Goal: Transaction & Acquisition: Download file/media

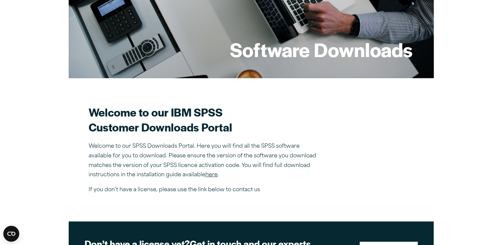
scroll to position [212, 0]
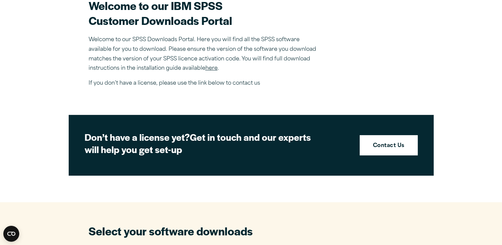
click at [215, 67] on link "here" at bounding box center [211, 68] width 12 height 5
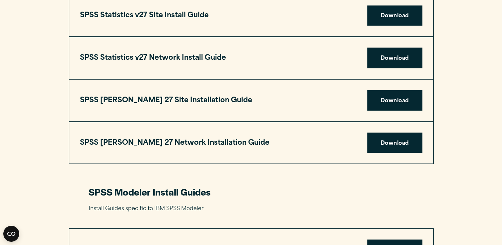
scroll to position [1204, 0]
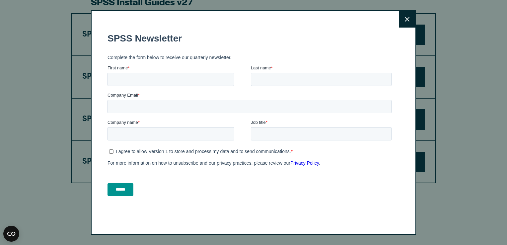
drag, startPoint x: 504, startPoint y: 19, endPoint x: 499, endPoint y: 136, distance: 117.9
click at [406, 21] on icon at bounding box center [407, 19] width 5 height 5
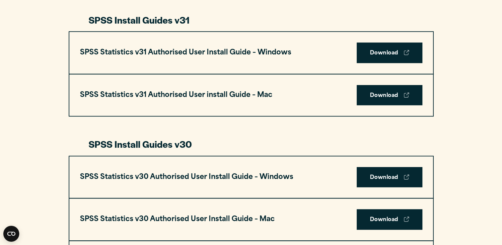
scroll to position [354, 0]
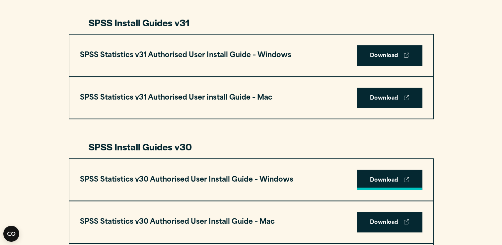
click at [381, 182] on link "Download" at bounding box center [390, 180] width 66 height 21
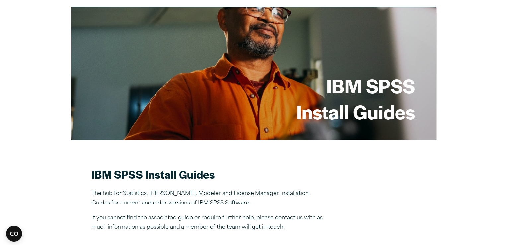
scroll to position [0, 0]
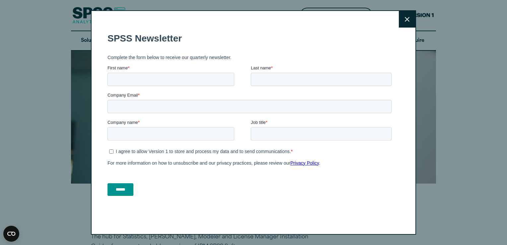
click at [405, 19] on icon at bounding box center [407, 19] width 5 height 5
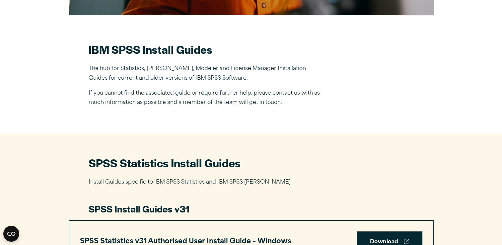
scroll to position [286, 0]
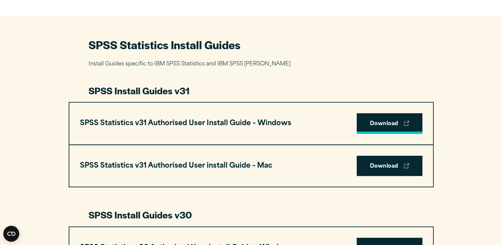
click at [384, 121] on link "Download" at bounding box center [390, 123] width 66 height 21
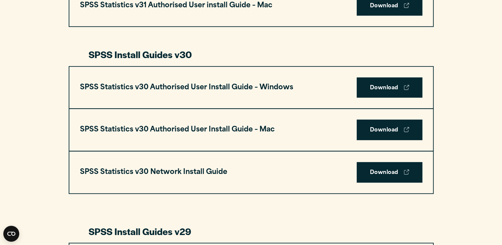
scroll to position [459, 0]
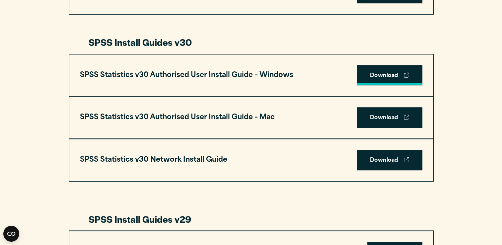
click at [380, 75] on link "Download" at bounding box center [390, 75] width 66 height 21
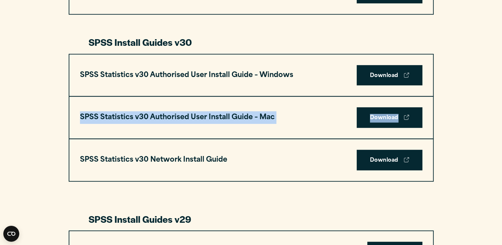
drag, startPoint x: 502, startPoint y: 74, endPoint x: 502, endPoint y: 103, distance: 28.9
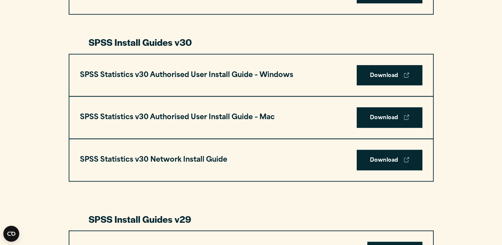
drag, startPoint x: 502, startPoint y: 103, endPoint x: 489, endPoint y: 109, distance: 14.6
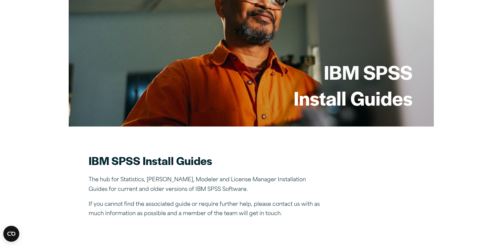
scroll to position [0, 0]
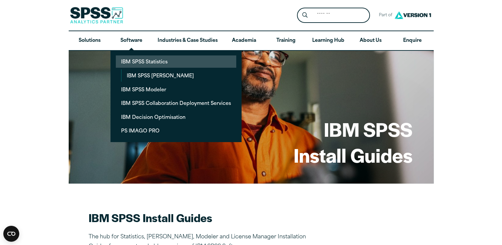
click at [149, 60] on link "IBM SPSS Statistics" at bounding box center [176, 61] width 120 height 12
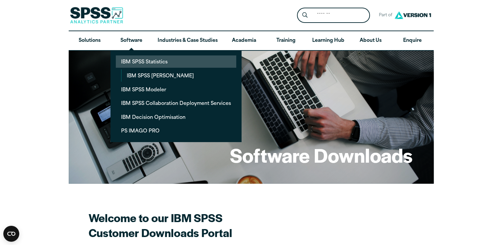
click at [158, 60] on link "IBM SPSS Statistics" at bounding box center [176, 61] width 120 height 12
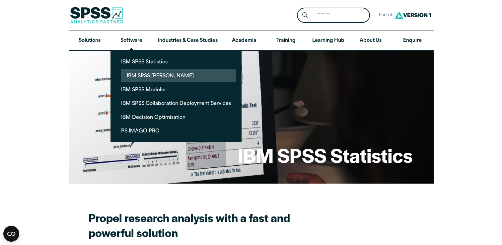
click at [146, 71] on link "IBM SPSS Amos" at bounding box center [178, 75] width 115 height 12
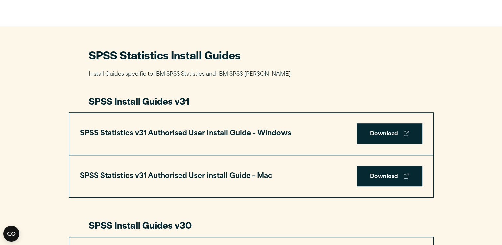
scroll to position [286, 0]
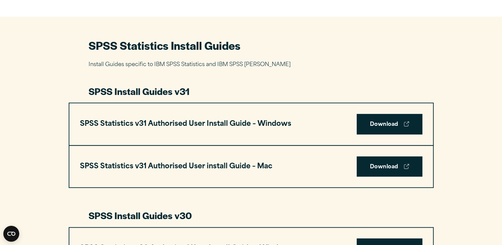
click at [110, 91] on h3 "SPSS Install Guides v31" at bounding box center [251, 91] width 325 height 13
click at [157, 217] on h3 "SPSS Install Guides v30" at bounding box center [251, 215] width 325 height 13
drag, startPoint x: 157, startPoint y: 217, endPoint x: 154, endPoint y: 219, distance: 3.5
click at [154, 219] on h3 "SPSS Install Guides v30" at bounding box center [251, 215] width 325 height 13
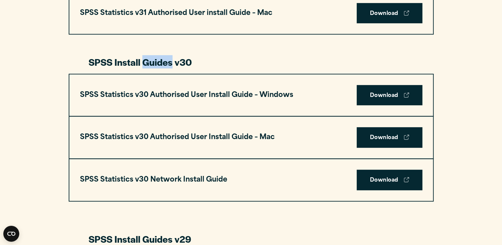
scroll to position [446, 0]
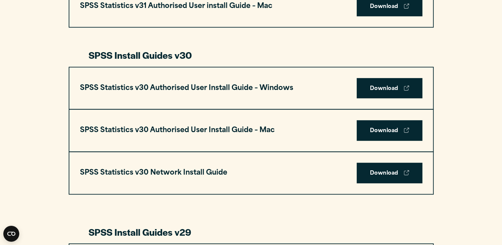
click at [279, 86] on h3 "SPSS Statistics v30 Authorised User Install Guide – Windows" at bounding box center [186, 88] width 213 height 13
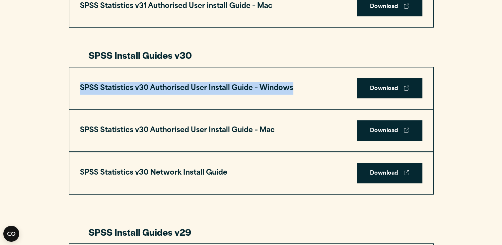
click at [279, 86] on h3 "SPSS Statistics v30 Authorised User Install Guide – Windows" at bounding box center [186, 88] width 213 height 13
drag, startPoint x: 279, startPoint y: 86, endPoint x: 317, endPoint y: 97, distance: 39.6
click at [317, 97] on div "SPSS Statistics v30 Authorised User Install Guide – Windows Download" at bounding box center [251, 88] width 364 height 42
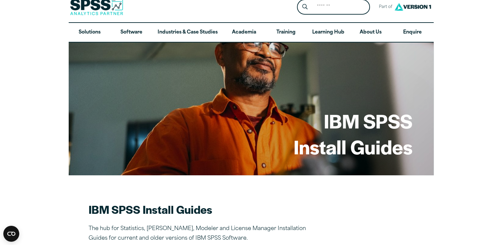
scroll to position [0, 0]
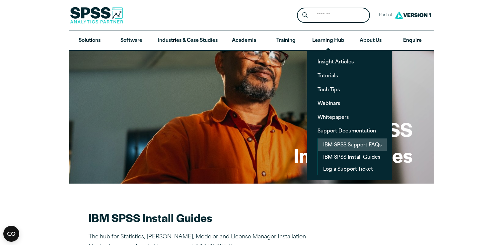
click at [333, 148] on link "IBM SPSS Support FAQs" at bounding box center [352, 144] width 69 height 12
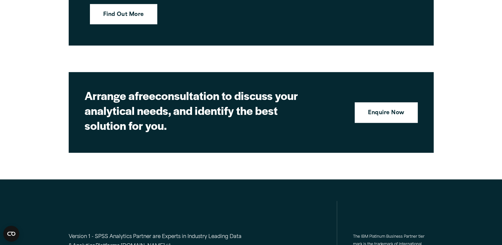
scroll to position [3064, 0]
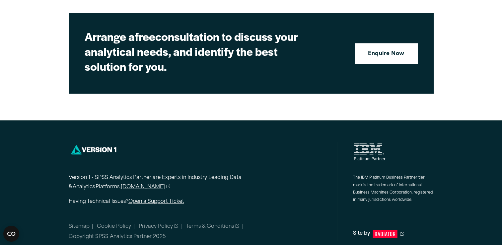
click at [139, 182] on link "[DOMAIN_NAME]" at bounding box center [146, 187] width 50 height 10
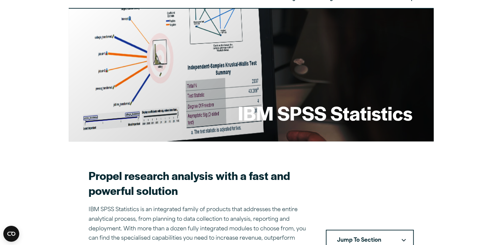
scroll to position [0, 0]
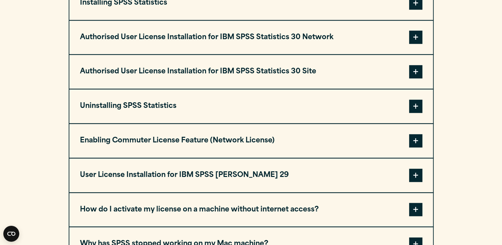
scroll to position [650, 0]
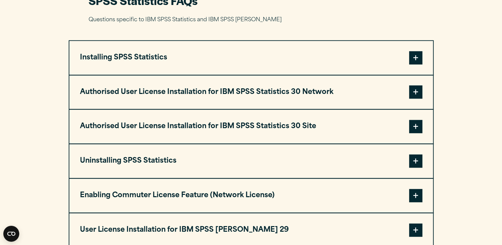
click at [415, 56] on span at bounding box center [415, 57] width 13 height 13
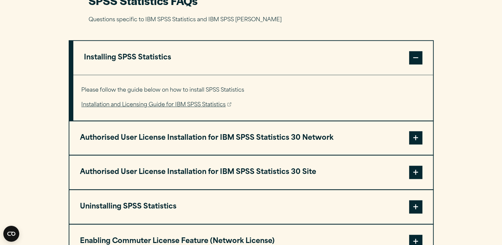
click at [176, 102] on link "Installation and Licensing Guide for IBM SPSS Statistics" at bounding box center [156, 105] width 150 height 10
click at [413, 169] on span at bounding box center [415, 172] width 13 height 13
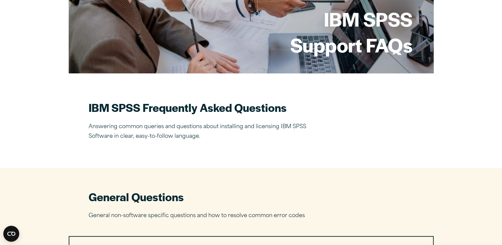
scroll to position [0, 0]
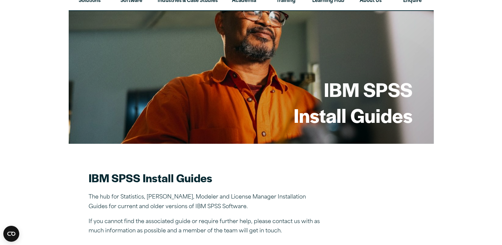
scroll to position [13, 0]
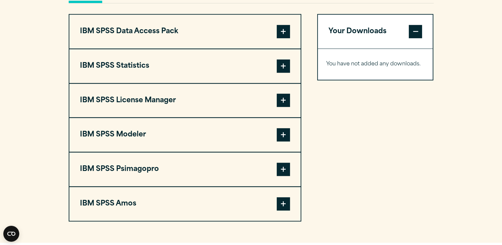
scroll to position [521, 0]
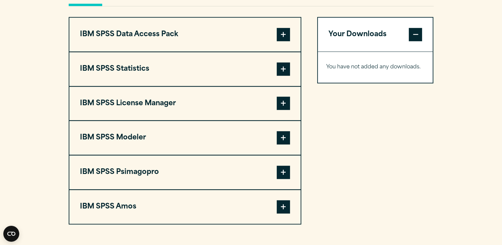
click at [287, 68] on span at bounding box center [283, 68] width 13 height 13
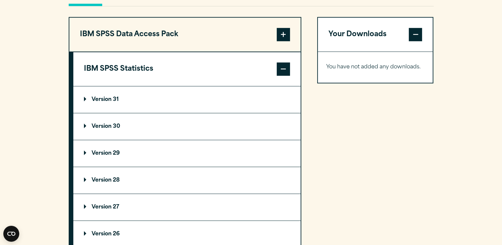
click at [117, 128] on p "Version 30" at bounding box center [102, 126] width 36 height 5
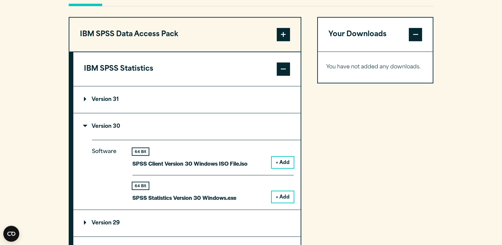
click at [283, 197] on button "+ Add" at bounding box center [283, 196] width 22 height 11
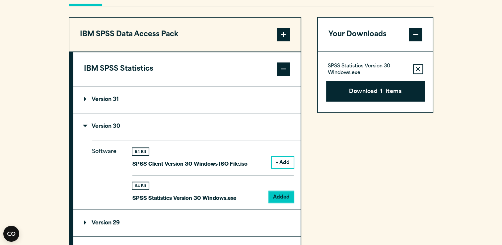
click at [285, 66] on span at bounding box center [283, 68] width 13 height 13
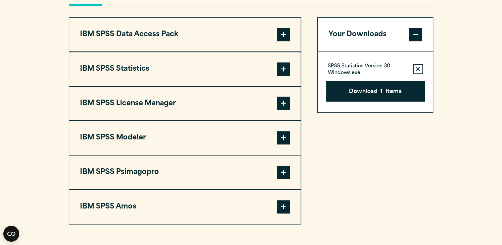
click at [282, 208] on span at bounding box center [283, 206] width 13 height 13
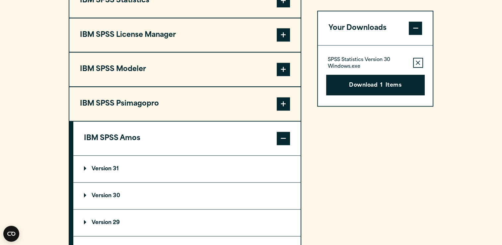
scroll to position [594, 0]
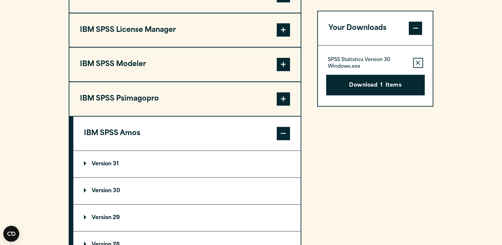
click at [86, 188] on p "Version 30" at bounding box center [102, 190] width 36 height 5
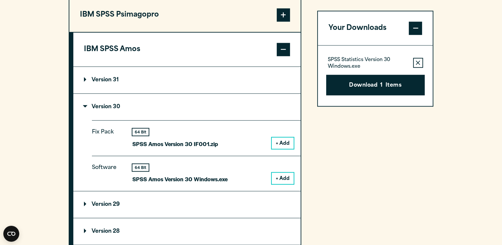
scroll to position [679, 0]
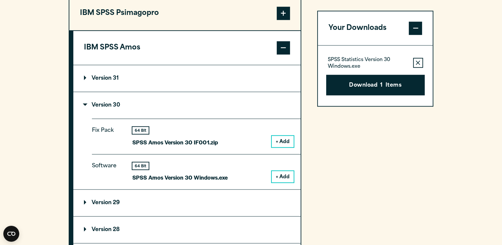
click at [279, 174] on button "+ Add" at bounding box center [283, 176] width 22 height 11
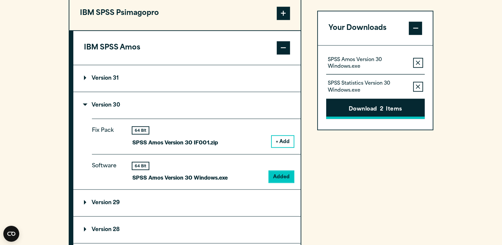
click at [370, 106] on button "Download 2 Items" at bounding box center [375, 109] width 99 height 21
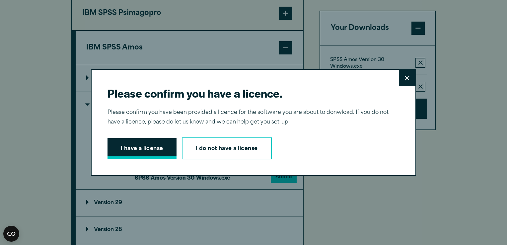
click at [163, 149] on button "I have a license" at bounding box center [141, 148] width 69 height 21
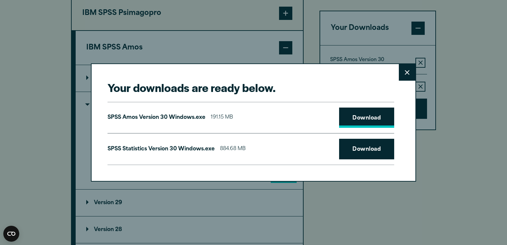
click at [361, 116] on link "Download" at bounding box center [366, 117] width 55 height 21
click at [354, 147] on link "Download" at bounding box center [366, 149] width 55 height 21
click at [316, 88] on h2 "Your downloads are ready below." at bounding box center [250, 87] width 287 height 15
click at [401, 74] on button "Close" at bounding box center [407, 72] width 17 height 17
